Goal: Task Accomplishment & Management: Manage account settings

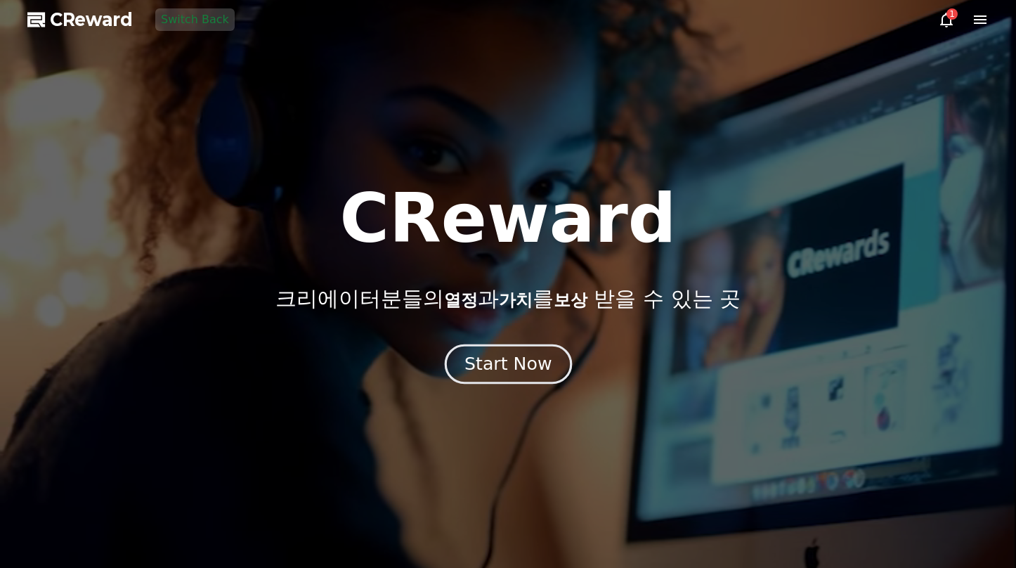
click at [513, 358] on div "Start Now" at bounding box center [507, 364] width 87 height 24
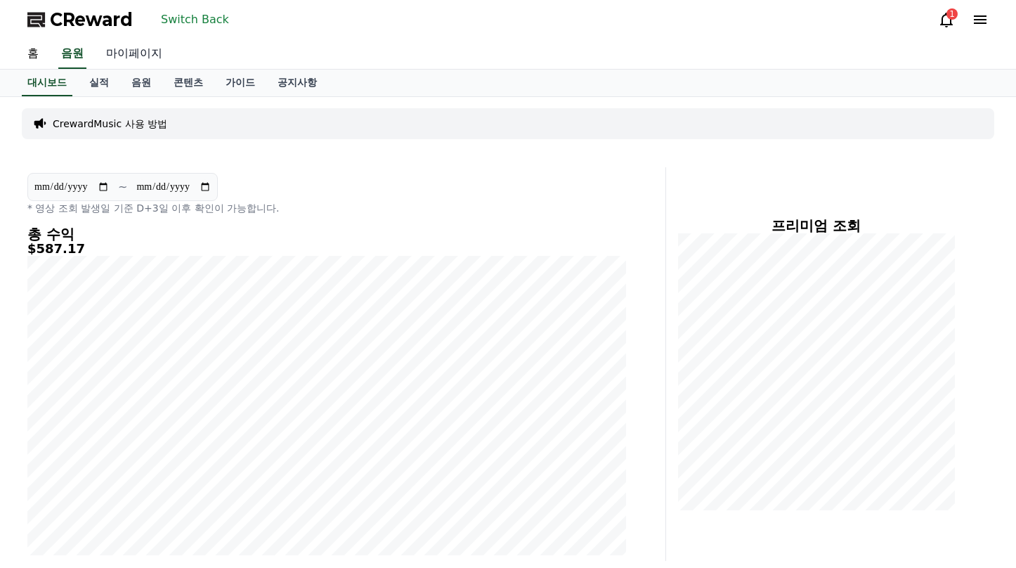
click at [141, 55] on link "마이페이지" at bounding box center [134, 54] width 79 height 30
select select "**********"
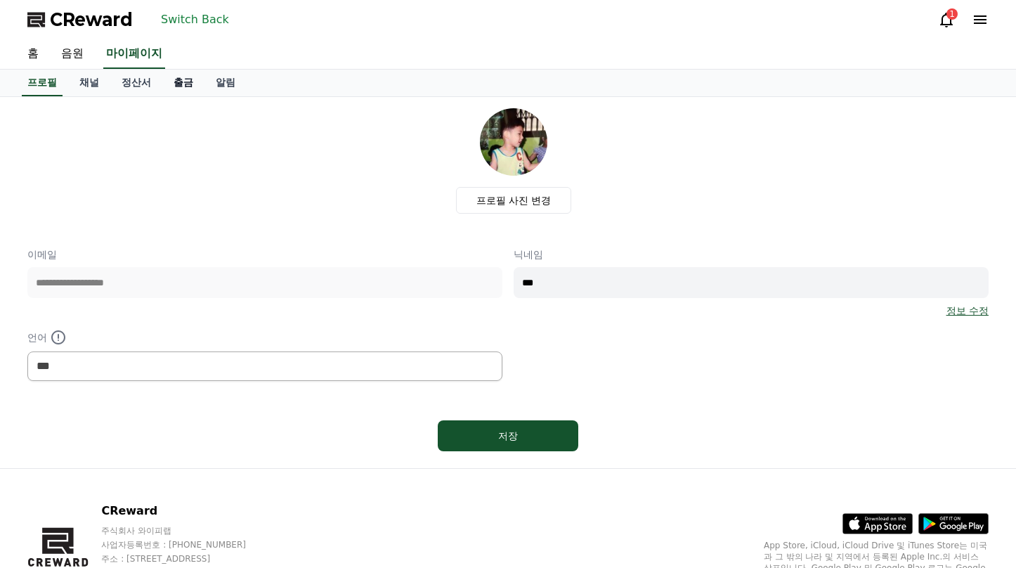
click at [180, 86] on link "출금" at bounding box center [183, 83] width 42 height 27
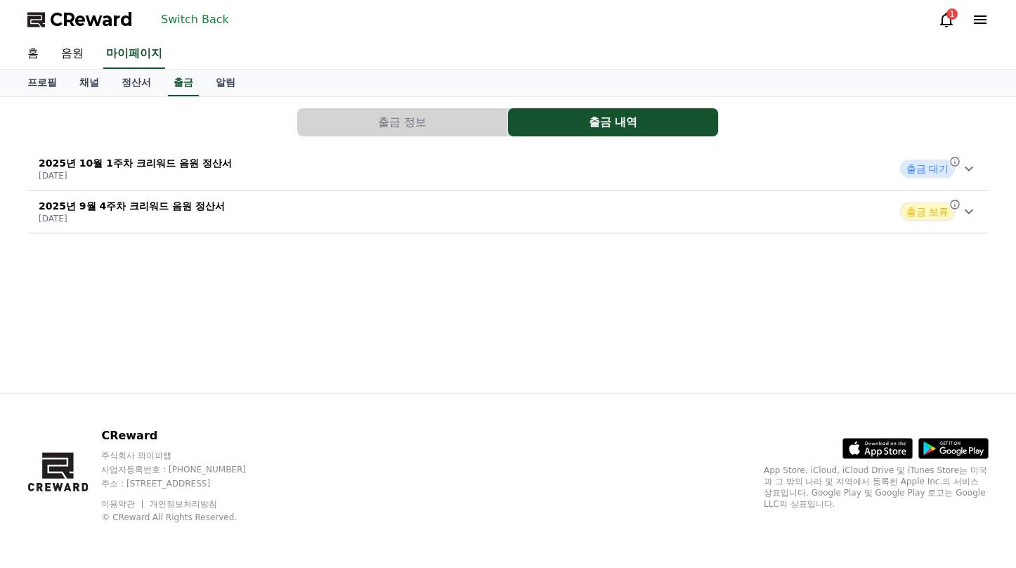
click at [440, 164] on div "2025년 10월 1주차 크리워드 음원 정산서 [DATE] 출금 대기" at bounding box center [507, 168] width 961 height 37
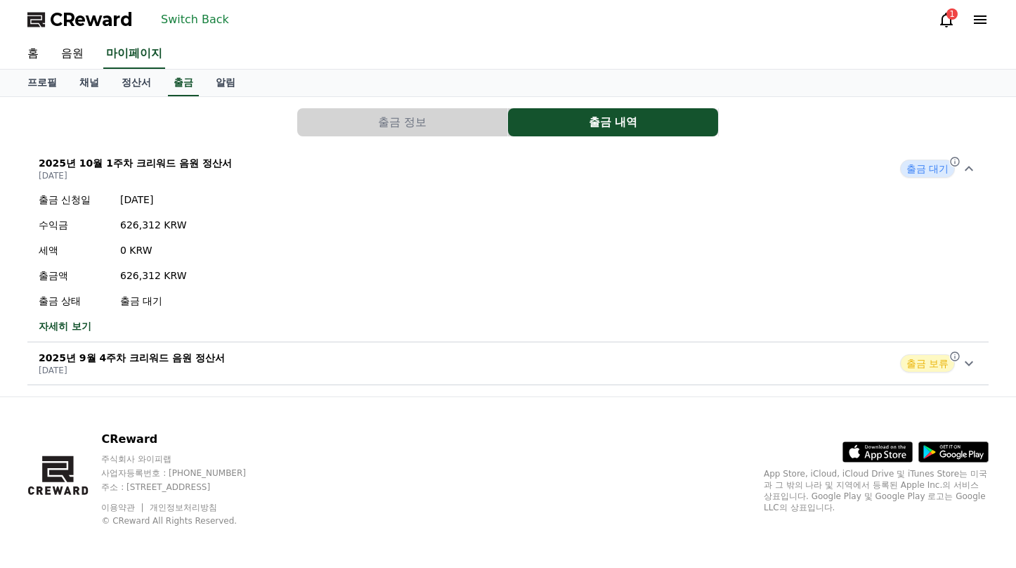
click at [235, 362] on div "2025년 9월 4주차 크리워드 음원 정산서 [DATE] 출금 보류" at bounding box center [507, 363] width 961 height 37
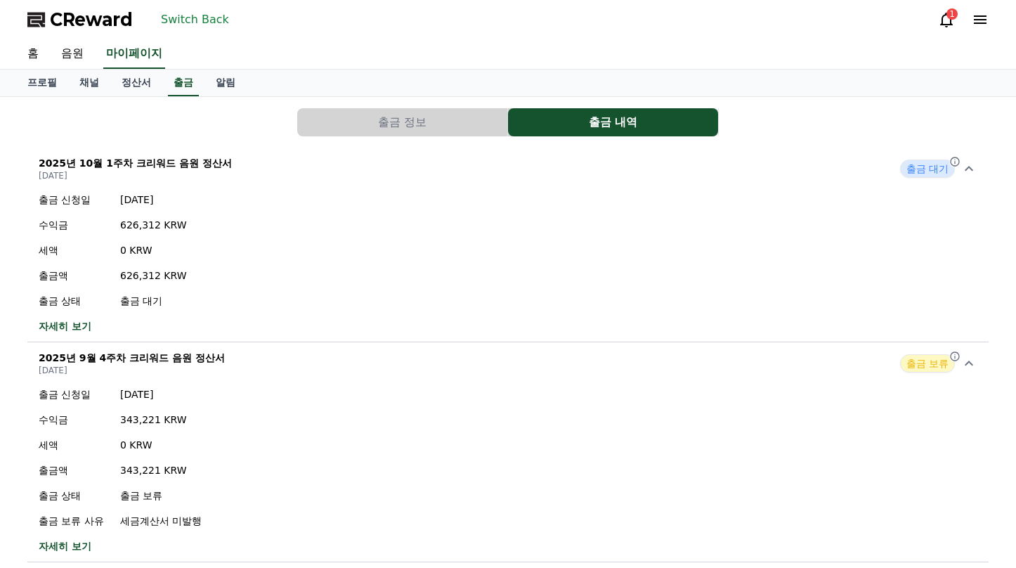
click at [249, 356] on div "2025년 9월 4주차 크리워드 음원 정산서 [DATE] 출금 보류" at bounding box center [507, 363] width 961 height 37
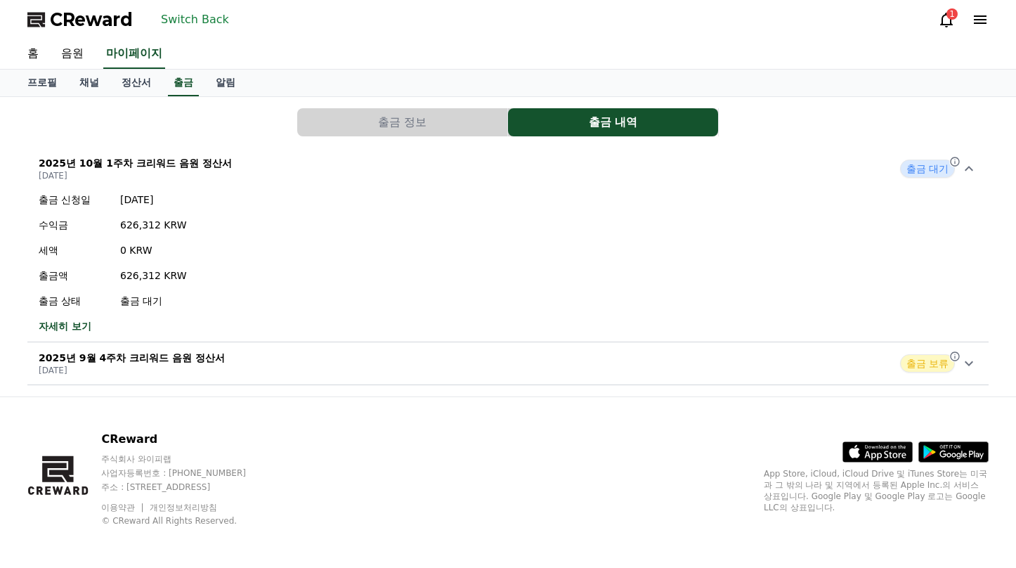
click at [378, 436] on div "CReward 주식회사 와이피랩 사업자등록번호 : [PHONE_NUMBER] 주소 : [STREET_ADDRESS] 이용약관 개인정보처리방침 …" at bounding box center [507, 484] width 983 height 174
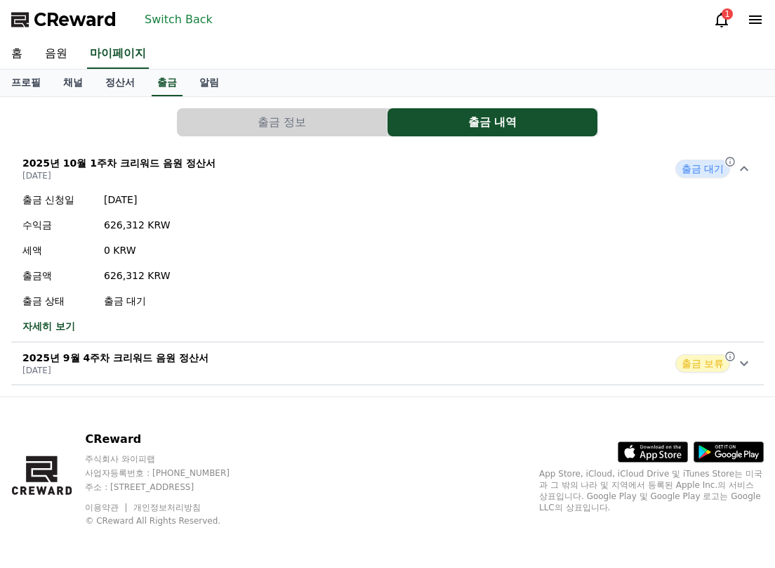
drag, startPoint x: 359, startPoint y: 459, endPoint x: 299, endPoint y: 409, distance: 77.8
click at [359, 459] on div "CReward 주식회사 와이피랩 사업자등록번호 : [PHONE_NUMBER] 주소 : [STREET_ADDRESS] 이용약관 개인정보처리방침 …" at bounding box center [387, 484] width 775 height 174
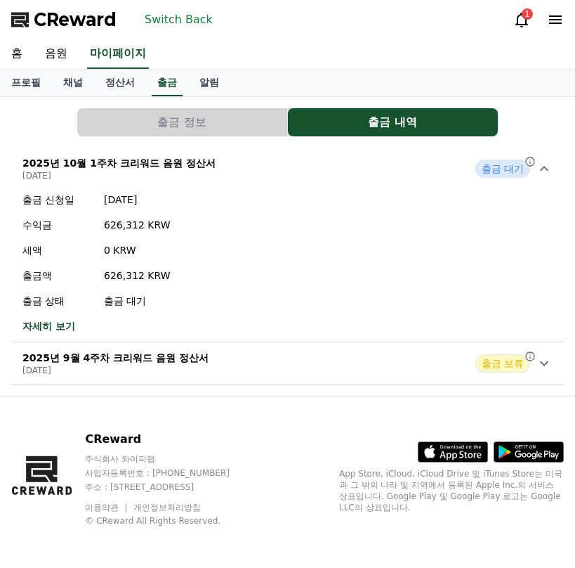
click at [67, 318] on div "출금 신청일 [DATE] 수익금 626,312 KRW 세액 0 KRW 출금액 626,312 KRW 출금 상태 출금 대기 자세히 보기" at bounding box center [96, 263] width 171 height 152
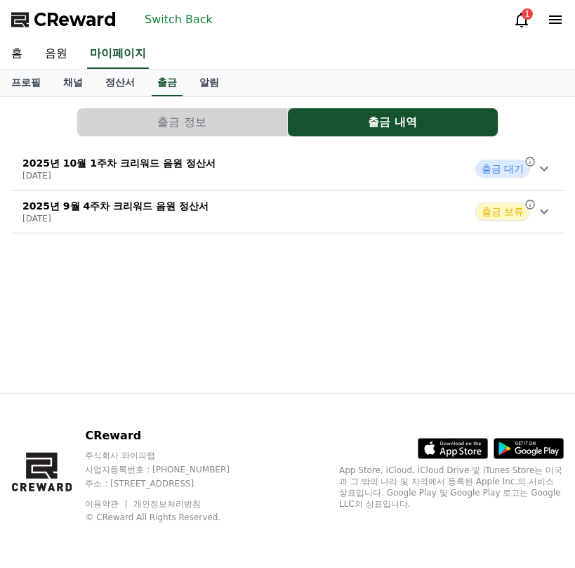
click at [126, 176] on p "[DATE]" at bounding box center [118, 175] width 193 height 11
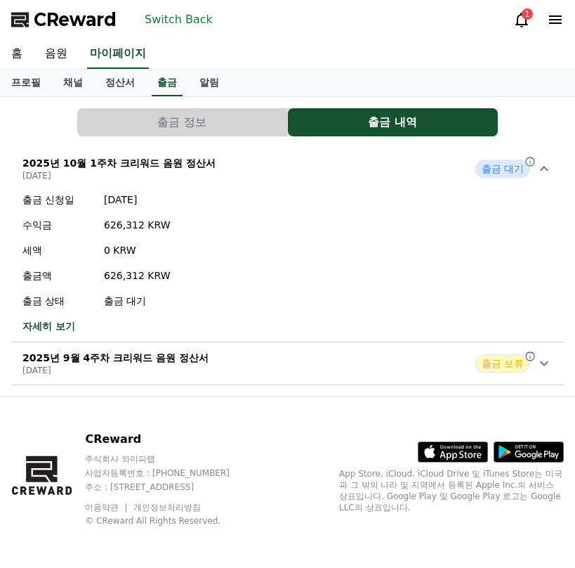
click at [33, 328] on link "자세히 보기" at bounding box center [96, 326] width 148 height 14
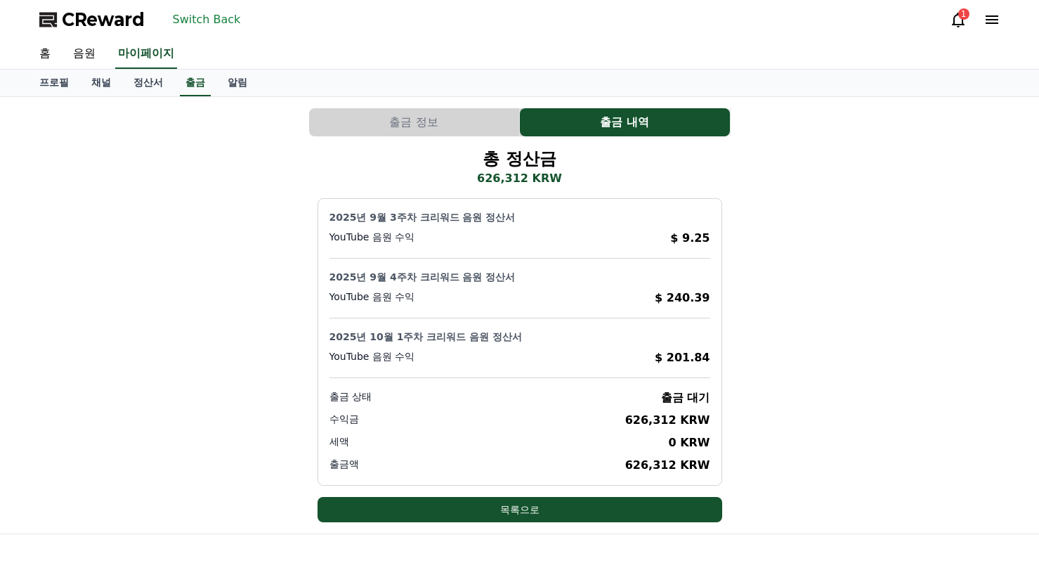
click at [221, 22] on button "Switch Back" at bounding box center [206, 19] width 79 height 22
